Goal: Communication & Community: Connect with others

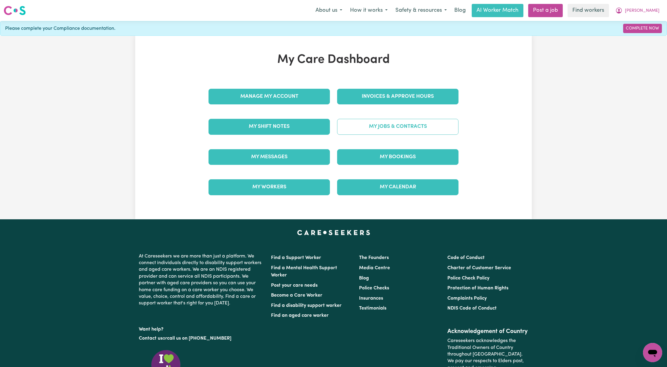
click at [421, 126] on link "My Jobs & Contracts" at bounding box center [397, 127] width 121 height 16
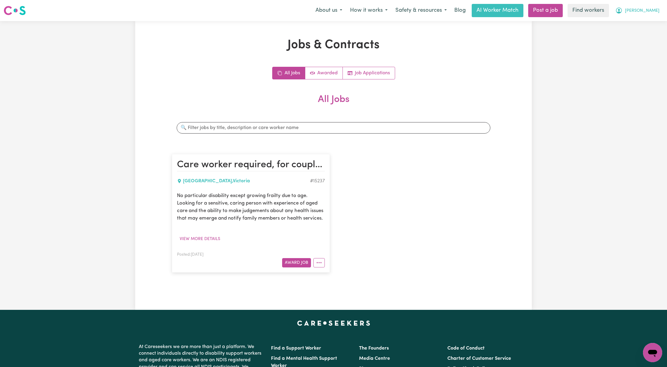
click at [655, 9] on span "[PERSON_NAME]" at bounding box center [642, 11] width 35 height 7
click at [643, 20] on link "My Dashboard" at bounding box center [639, 23] width 47 height 11
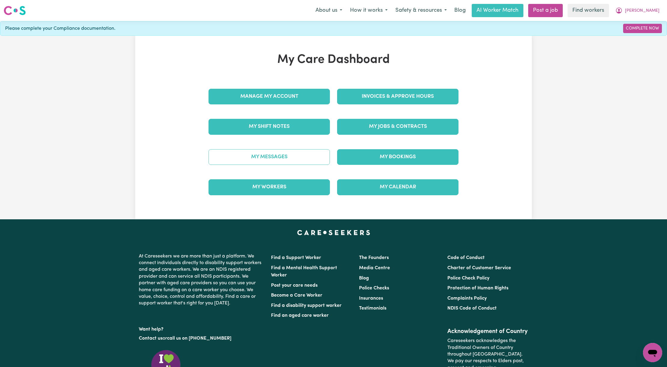
click at [295, 154] on link "My Messages" at bounding box center [269, 157] width 121 height 16
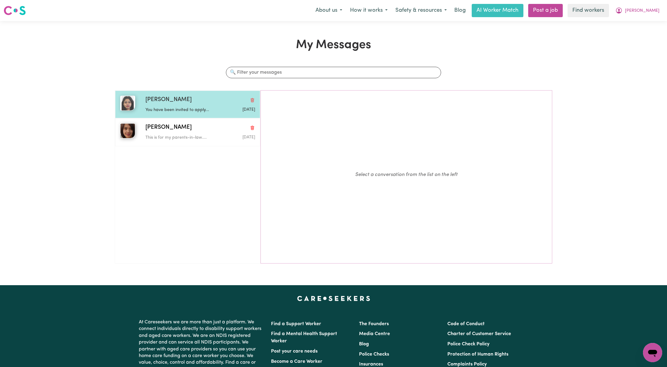
click at [175, 98] on div "[PERSON_NAME]" at bounding box center [200, 100] width 110 height 9
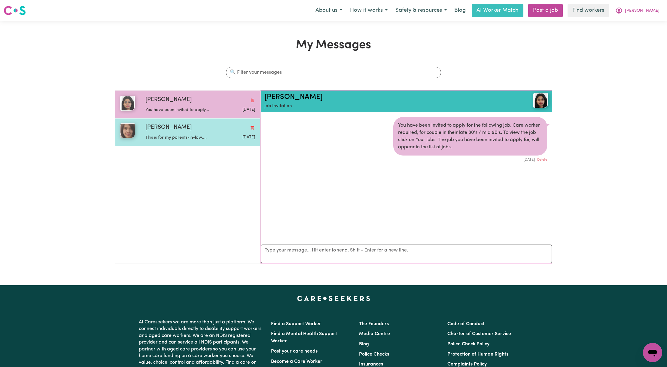
scroll to position [4, 0]
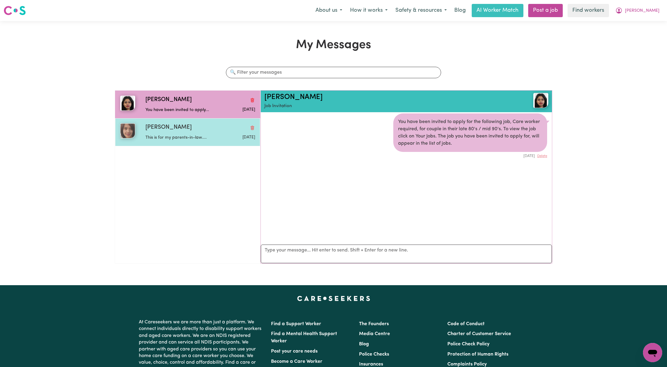
click at [177, 142] on div "[PERSON_NAME] This is for my parents-in-law.... [DATE]" at bounding box center [187, 132] width 145 height 28
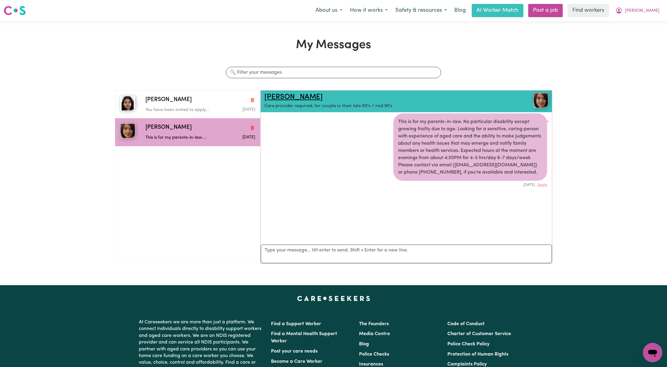
click at [295, 95] on link "[PERSON_NAME]" at bounding box center [293, 96] width 58 height 7
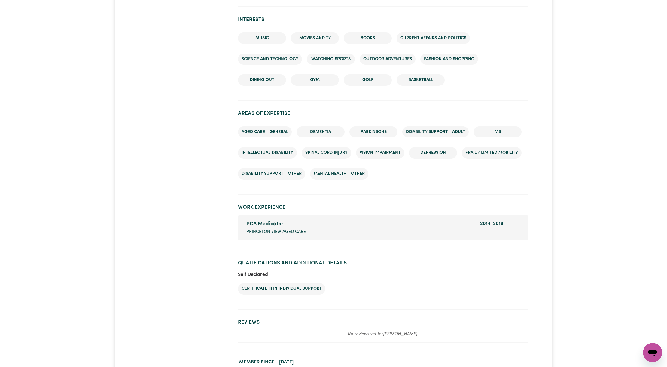
scroll to position [801, 0]
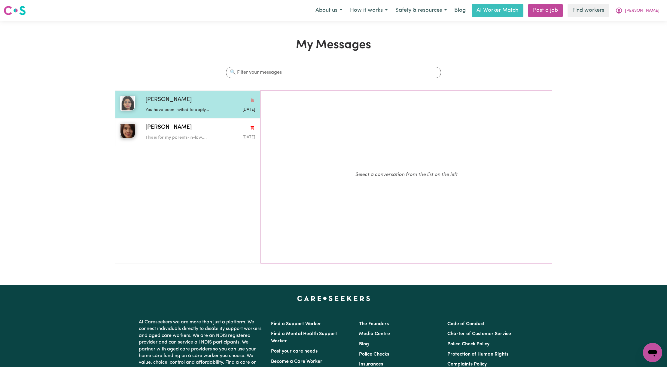
click at [200, 98] on div "[PERSON_NAME]" at bounding box center [200, 100] width 110 height 9
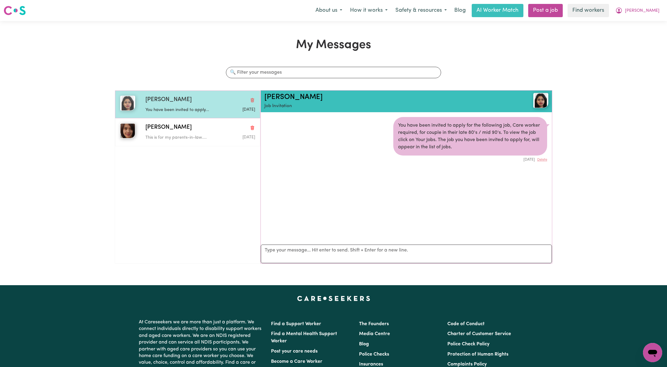
scroll to position [4, 0]
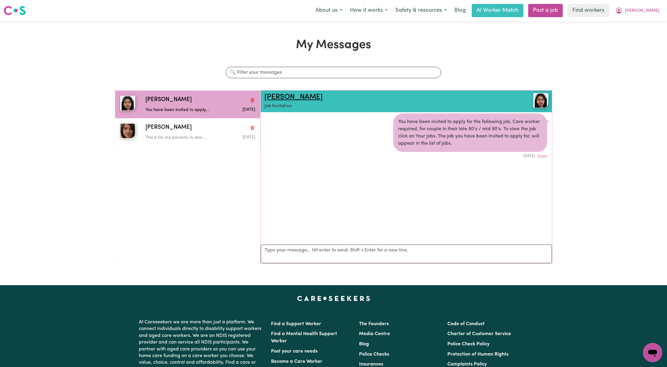
click at [286, 96] on link "[PERSON_NAME]" at bounding box center [293, 96] width 58 height 7
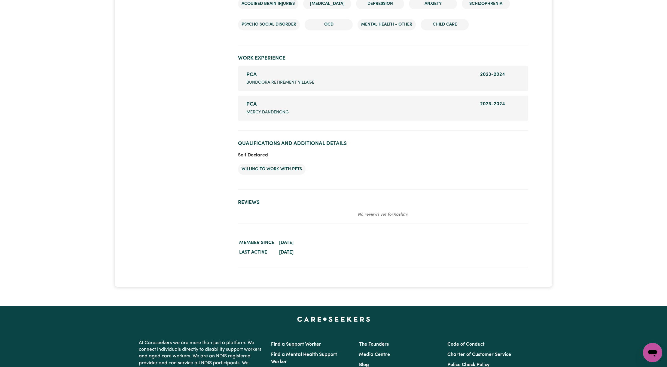
scroll to position [881, 0]
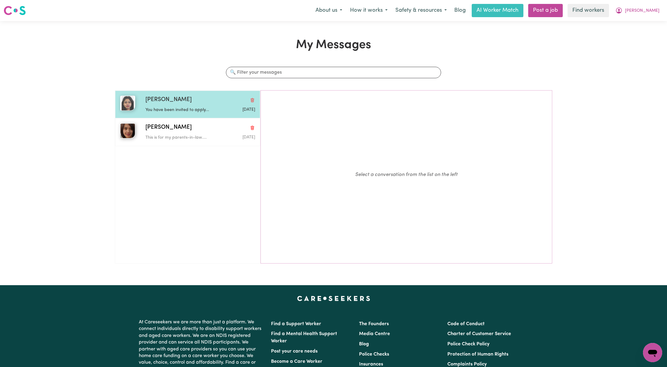
click at [152, 106] on div "You have been invited to apply..." at bounding box center [181, 108] width 73 height 9
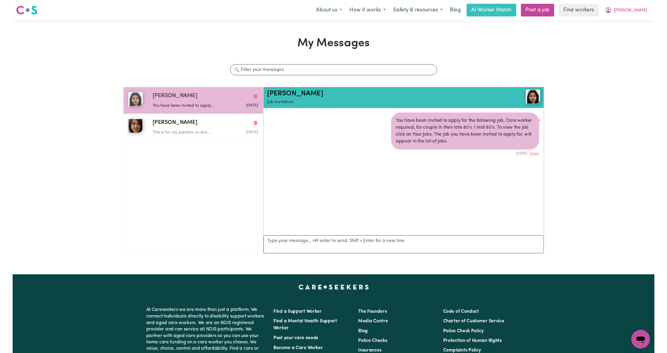
scroll to position [4, 0]
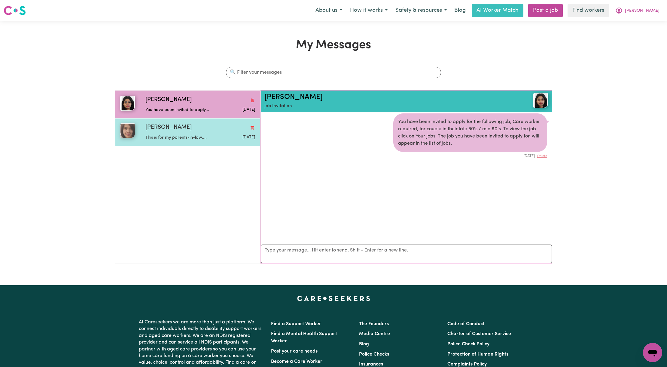
click at [181, 139] on p "This is for my parents-in-law...." at bounding box center [181, 137] width 73 height 7
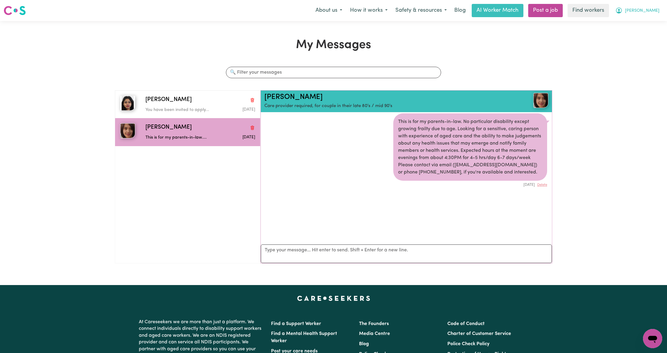
click at [650, 13] on button "[PERSON_NAME]" at bounding box center [638, 10] width 52 height 13
click at [644, 35] on link "Logout" at bounding box center [639, 34] width 47 height 11
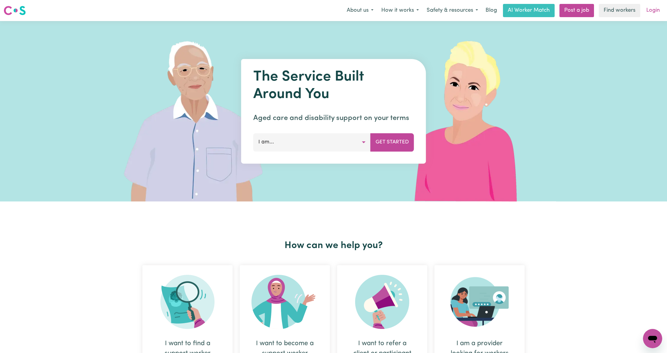
click at [654, 13] on link "Login" at bounding box center [653, 10] width 21 height 13
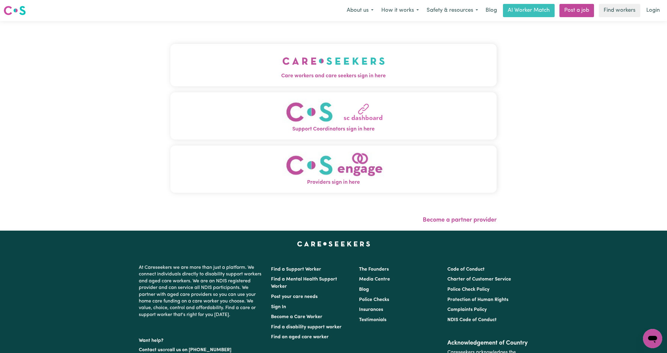
click at [234, 65] on button "Care workers and care seekers sign in here" at bounding box center [333, 65] width 326 height 42
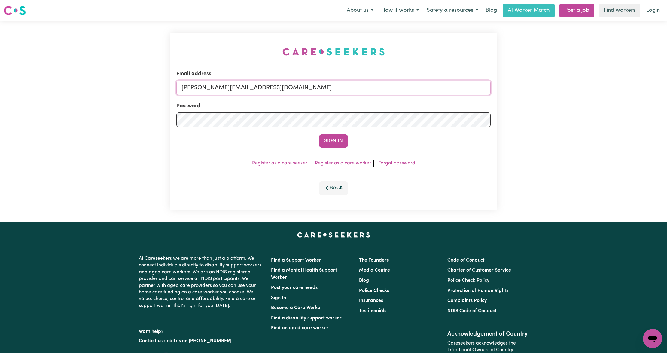
drag, startPoint x: 274, startPoint y: 86, endPoint x: 279, endPoint y: 92, distance: 7.9
click at [274, 86] on input "[PERSON_NAME][EMAIL_ADDRESS][DOMAIN_NAME]" at bounding box center [333, 88] width 314 height 14
drag, startPoint x: 212, startPoint y: 89, endPoint x: 439, endPoint y: 107, distance: 227.6
click at [440, 107] on form "Email address [EMAIL_ADDRESS][PERSON_NAME][DOMAIN_NAME] Password Sign In" at bounding box center [333, 109] width 314 height 78
type input "superuser~[EMAIL_ADDRESS][DOMAIN_NAME]"
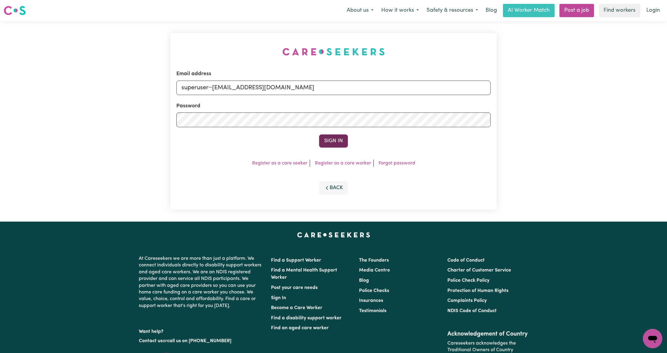
click at [341, 135] on button "Sign In" at bounding box center [333, 140] width 29 height 13
